Goal: Transaction & Acquisition: Purchase product/service

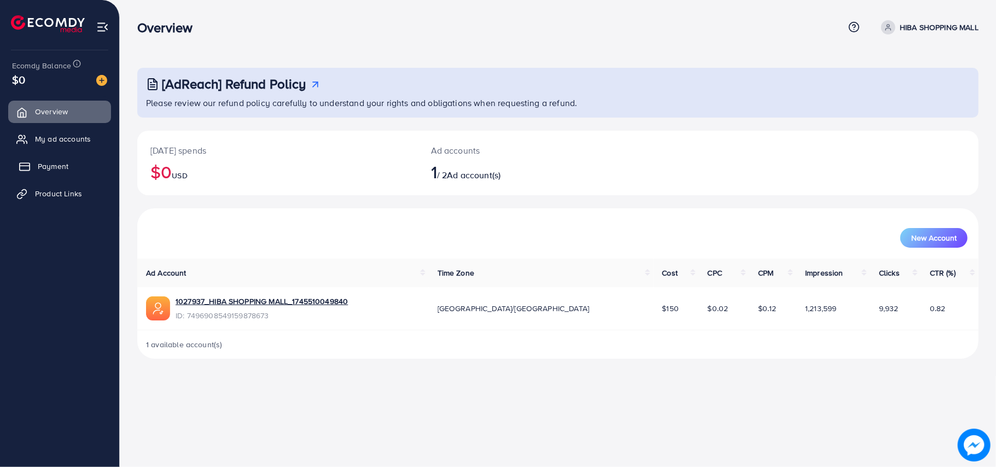
click at [55, 164] on span "Payment" at bounding box center [53, 166] width 31 height 11
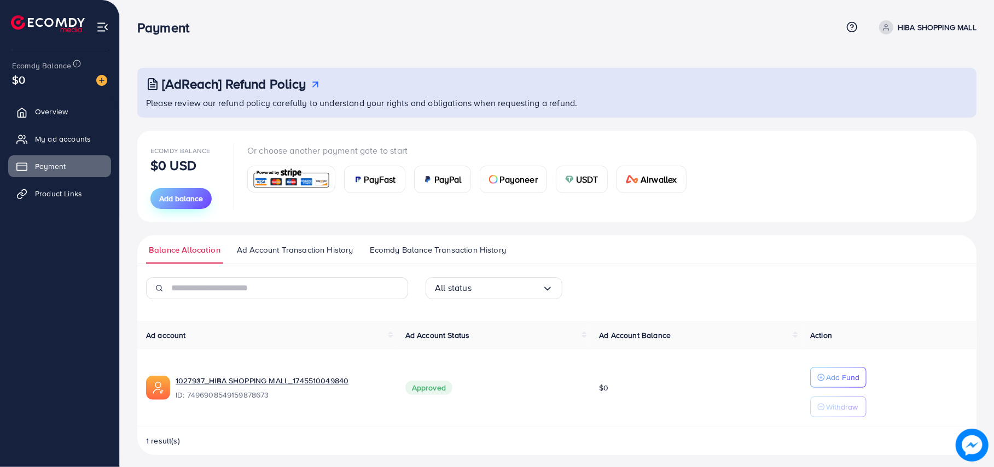
click at [193, 200] on span "Add balance" at bounding box center [181, 198] width 44 height 11
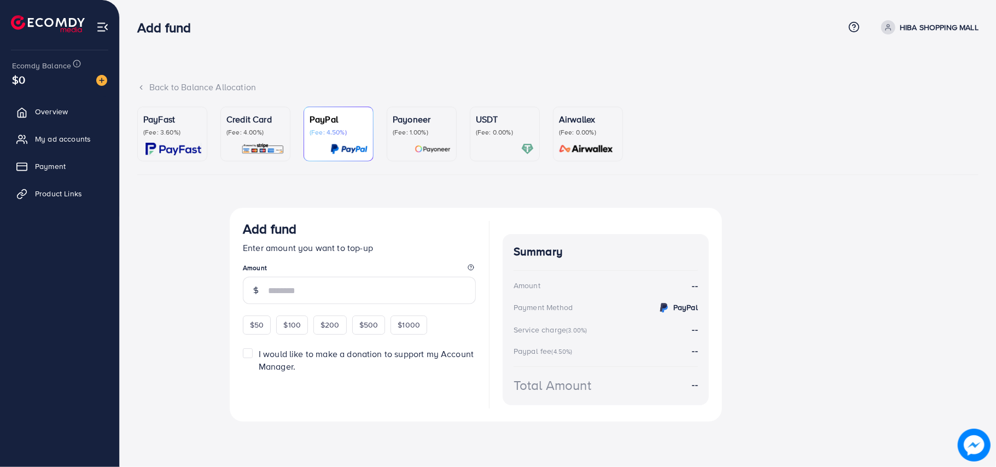
click at [180, 133] on p "(Fee: 3.60%)" at bounding box center [172, 132] width 58 height 9
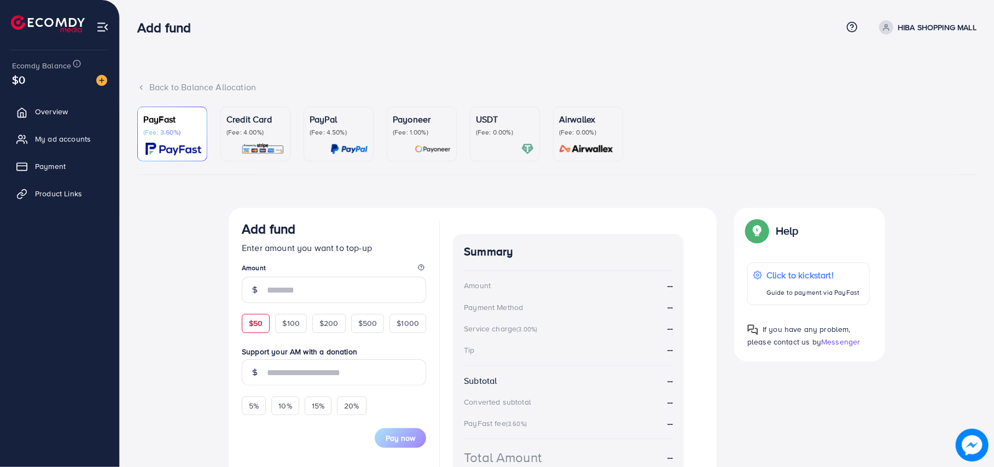
click at [261, 325] on span "$50" at bounding box center [256, 323] width 14 height 11
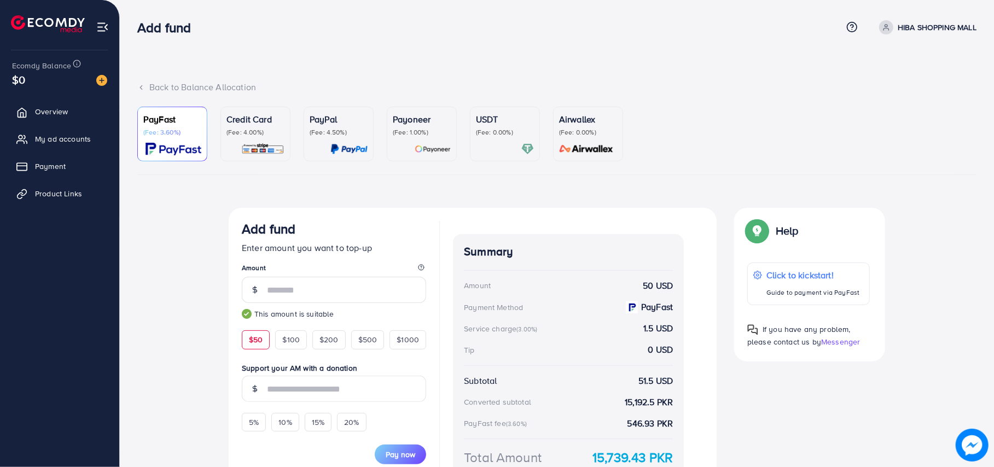
type input "**"
click at [727, 184] on div "PayFast (Fee: 3.60%) Credit Card (Fee: 4.00%) PayPal (Fee: 4.50%) Payoneer (Fee…" at bounding box center [556, 316] width 839 height 419
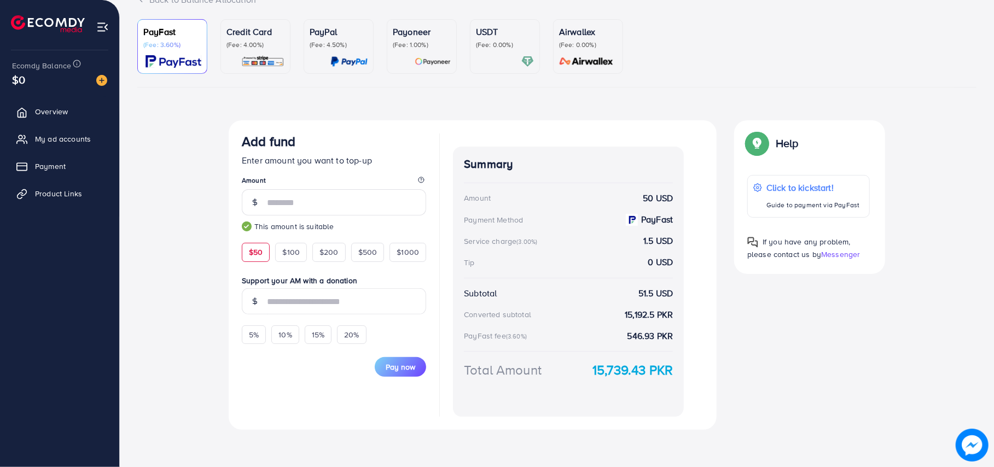
scroll to position [90, 0]
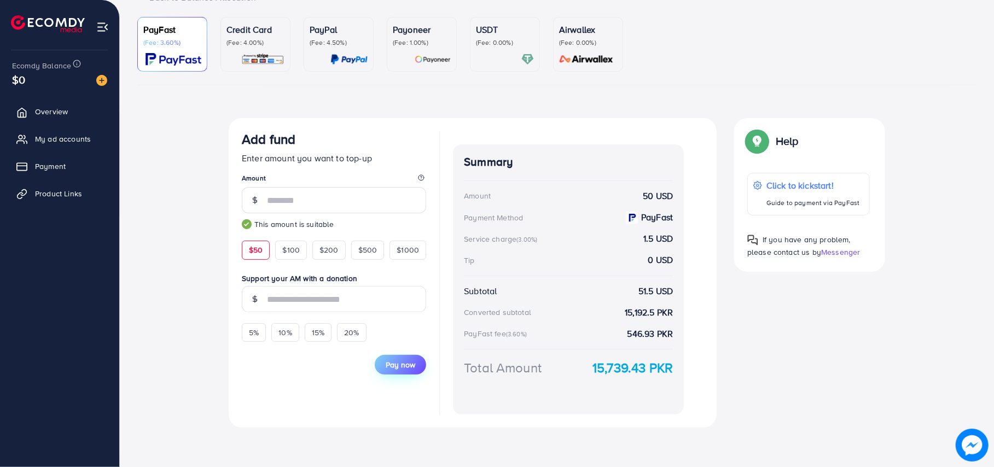
click at [394, 362] on span "Pay now" at bounding box center [401, 364] width 30 height 11
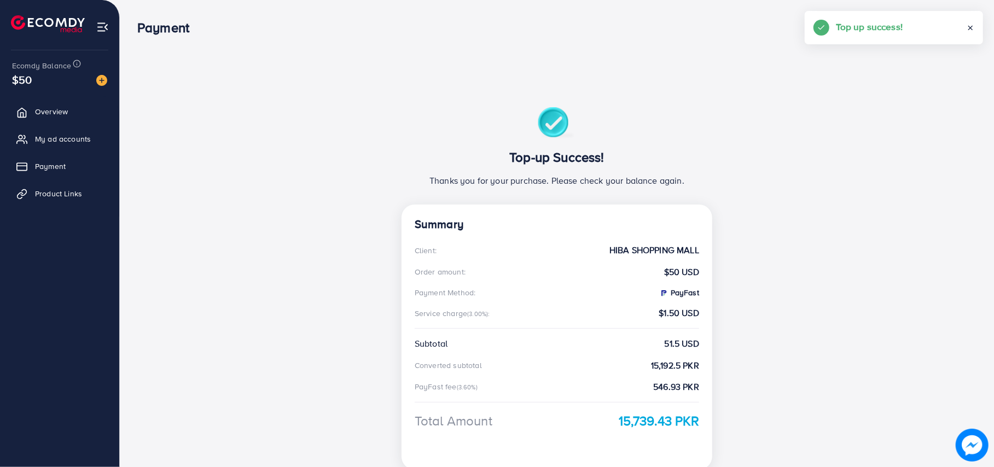
click at [158, 232] on div "Top-up Success! Thanks you for your purchase. Please check your balance again. …" at bounding box center [556, 307] width 839 height 453
click at [204, 121] on div "Top-up Success! Thanks you for your purchase. Please check your balance again. …" at bounding box center [556, 307] width 787 height 453
click at [84, 106] on link "Overview" at bounding box center [59, 112] width 103 height 22
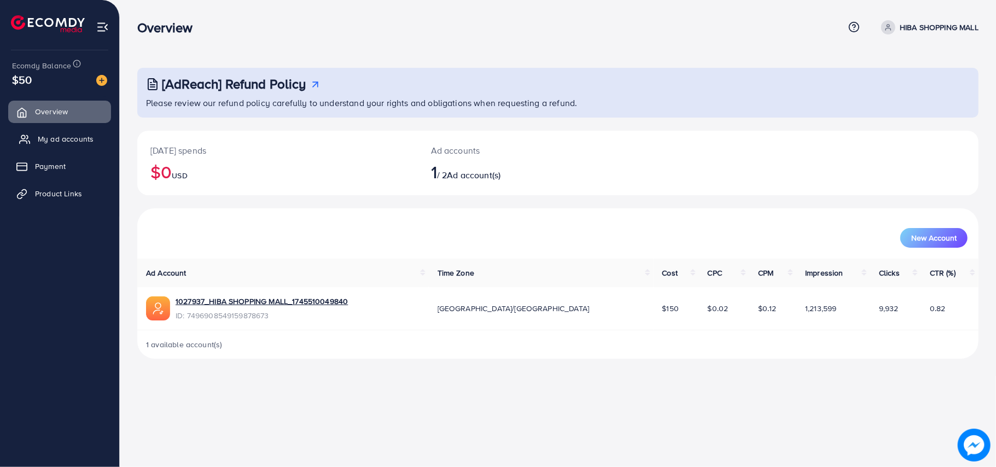
click at [58, 138] on span "My ad accounts" at bounding box center [66, 138] width 56 height 11
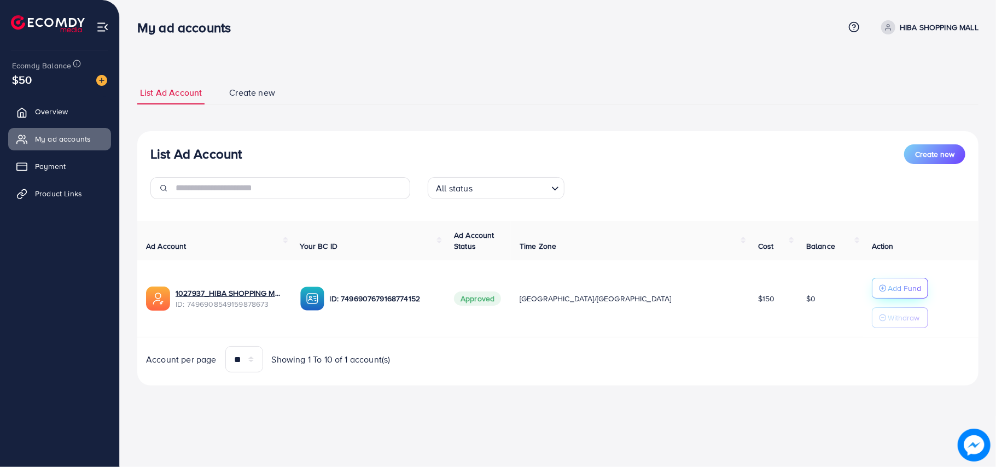
click at [888, 285] on p "Add Fund" at bounding box center [904, 288] width 33 height 13
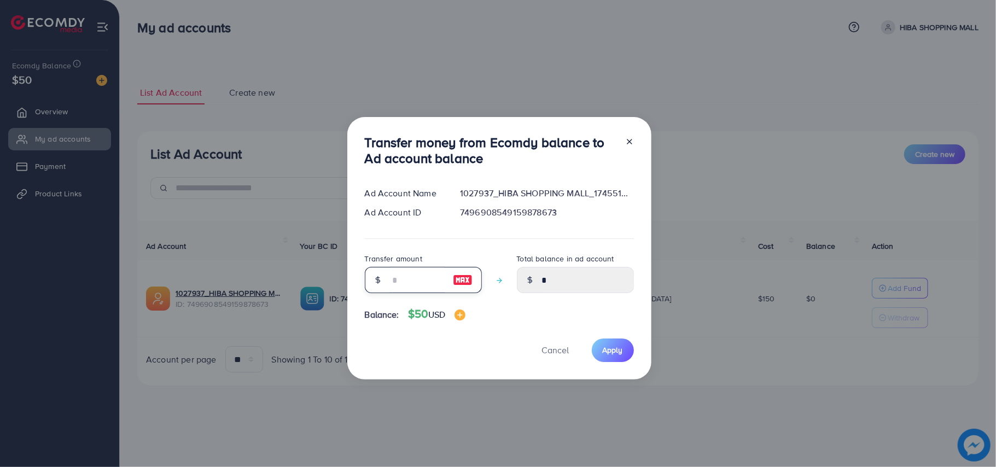
click at [395, 289] on input "number" at bounding box center [417, 280] width 55 height 26
type input "*"
type input "****"
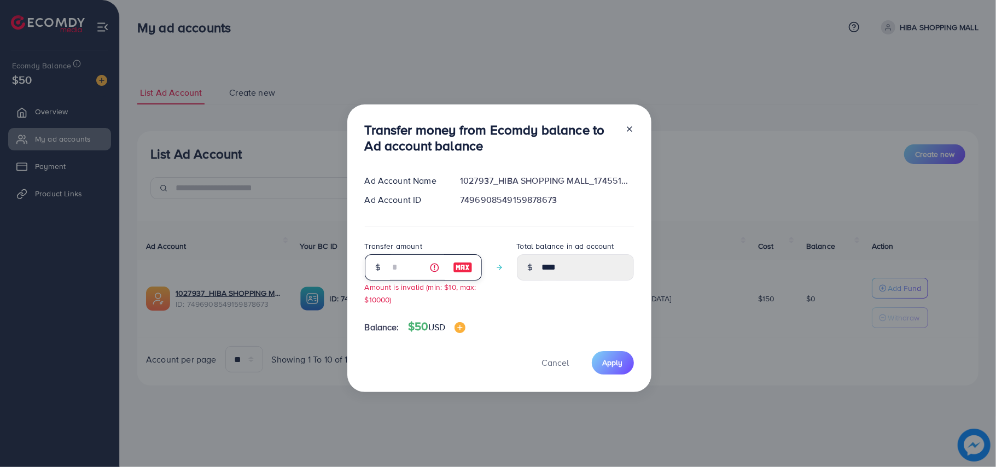
type input "**"
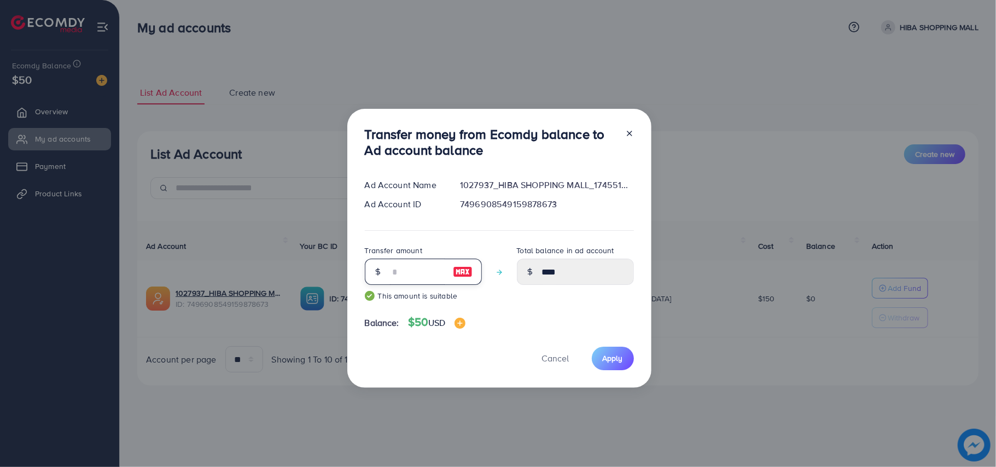
type input "*****"
type input "**"
click at [605, 357] on span "Apply" at bounding box center [613, 358] width 20 height 11
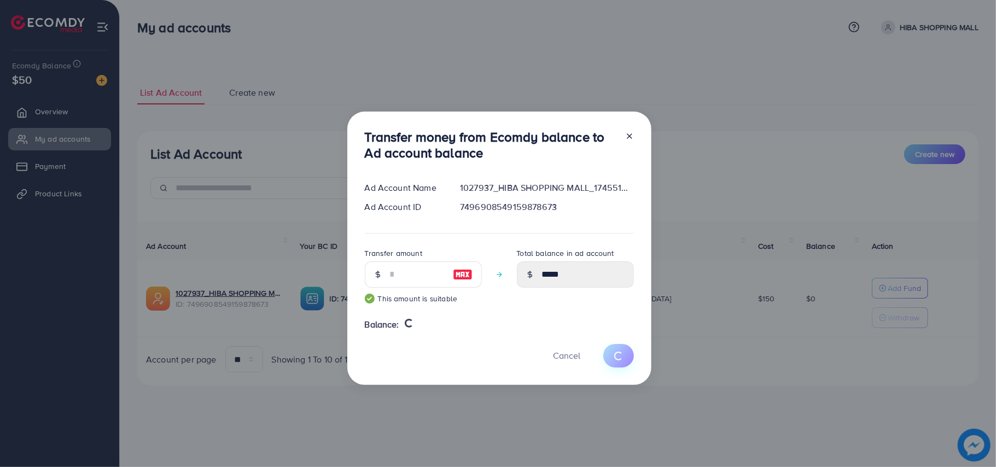
type input "*"
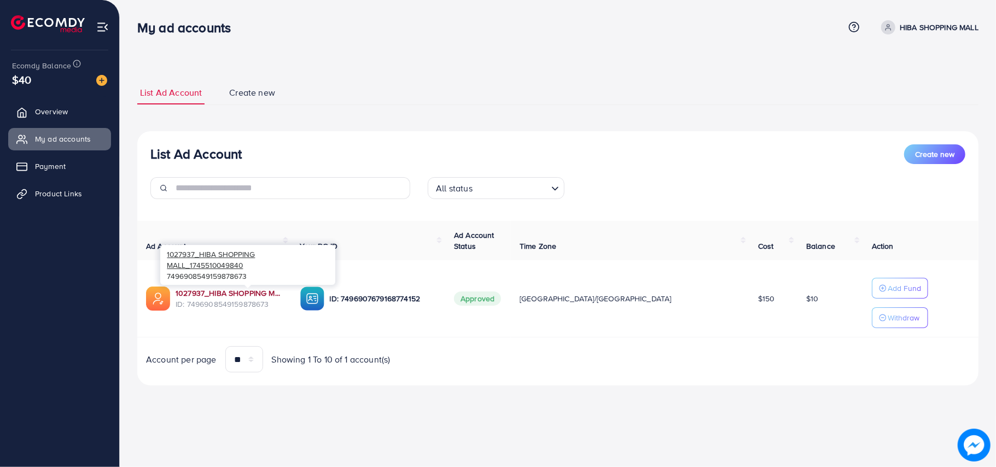
click at [232, 291] on link "1027937_HIBA SHOPPING MALL_1745510049840" at bounding box center [229, 293] width 107 height 11
click at [53, 186] on link "Product Links" at bounding box center [59, 194] width 103 height 22
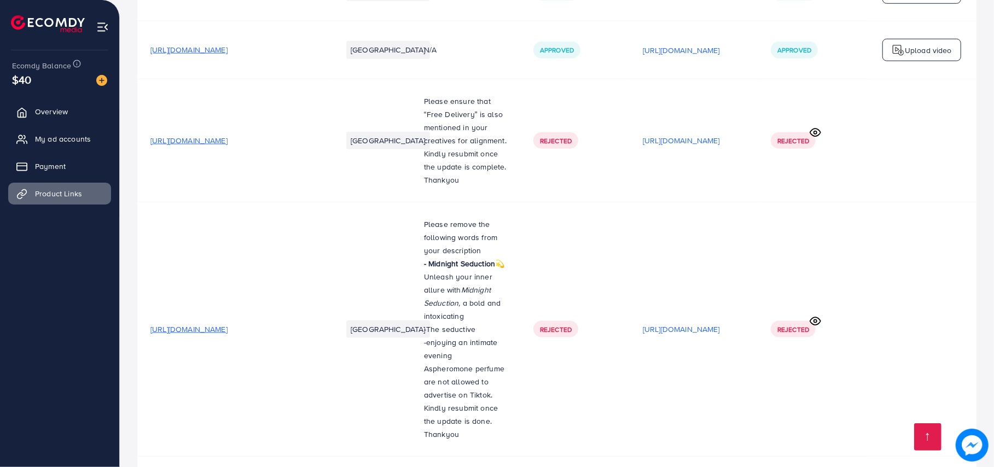
scroll to position [1046, 0]
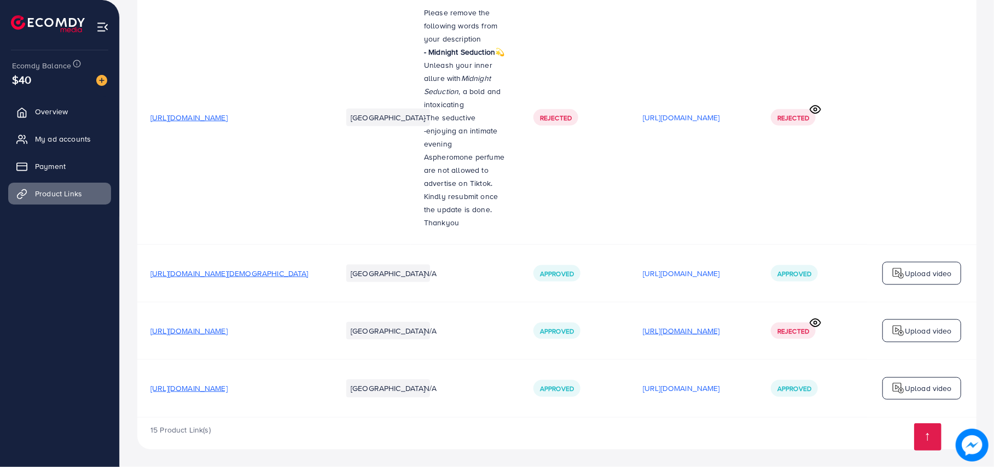
click at [674, 326] on p "https://files.ecomdy.com/videos/755590f3-8fe6-4683-9579-e0a6b5468278-1759583587…" at bounding box center [681, 330] width 77 height 13
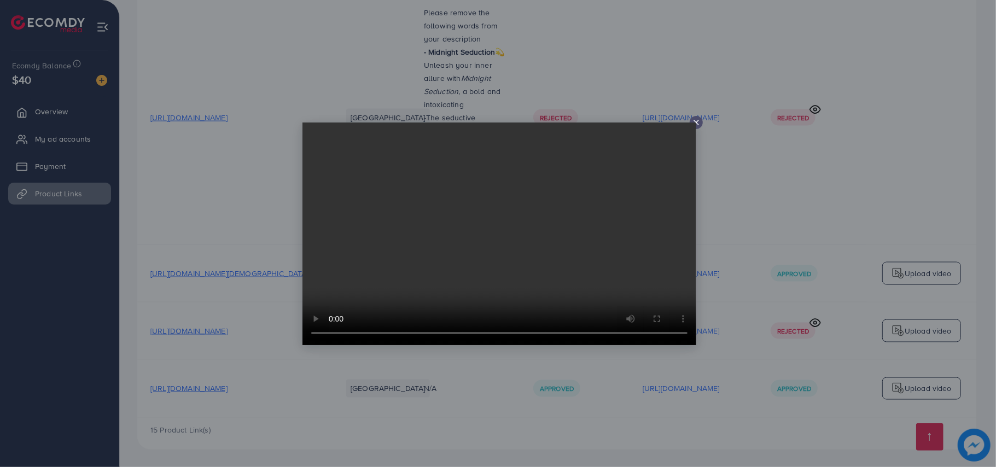
click at [693, 121] on icon at bounding box center [696, 122] width 9 height 9
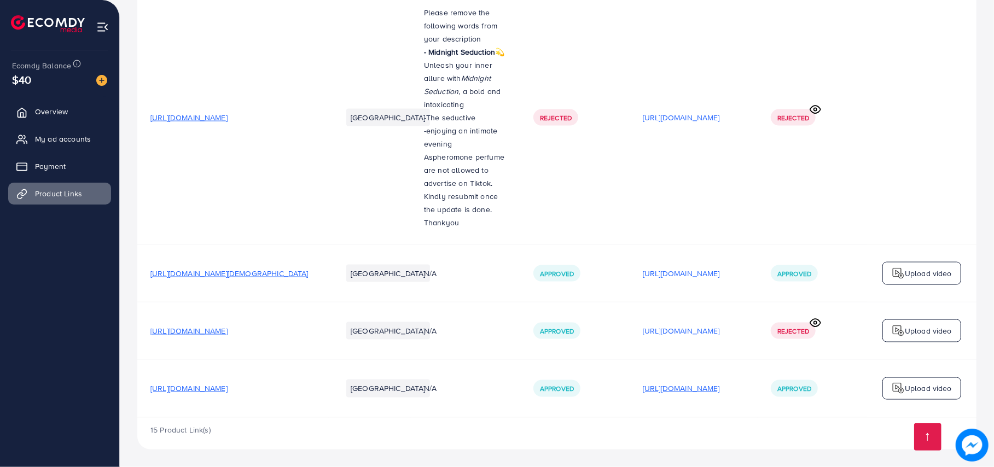
click at [711, 385] on p "https://files.ecomdy.com/videos/e9a288cd-f4e2-4f44-b984-57298bfef459-1759591792…" at bounding box center [681, 388] width 77 height 13
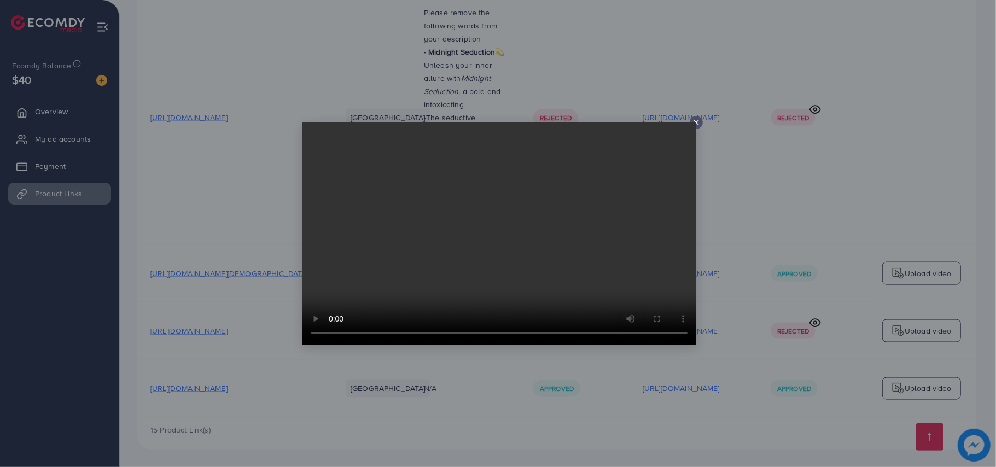
click at [696, 119] on icon at bounding box center [696, 122] width 9 height 9
